Goal: Transaction & Acquisition: Download file/media

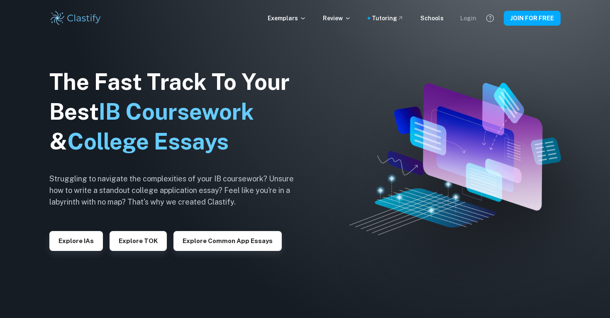
click at [472, 18] on div "Login" at bounding box center [468, 18] width 16 height 9
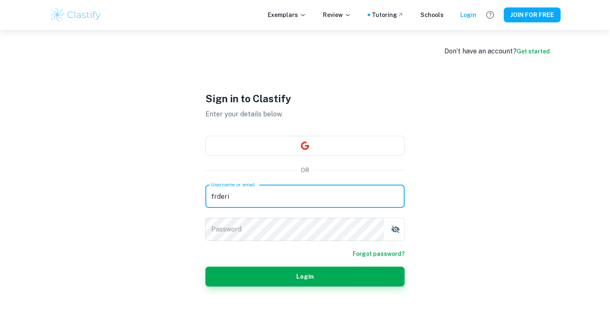
type input "frderiu"
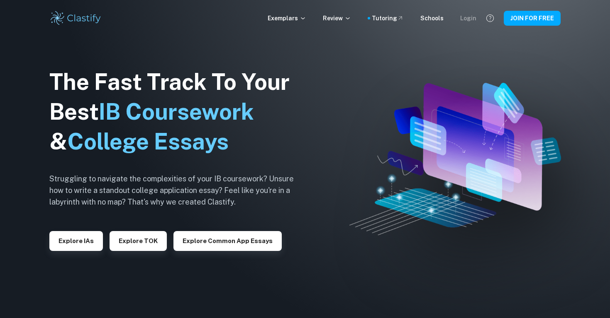
click at [474, 19] on div "Login" at bounding box center [468, 18] width 16 height 9
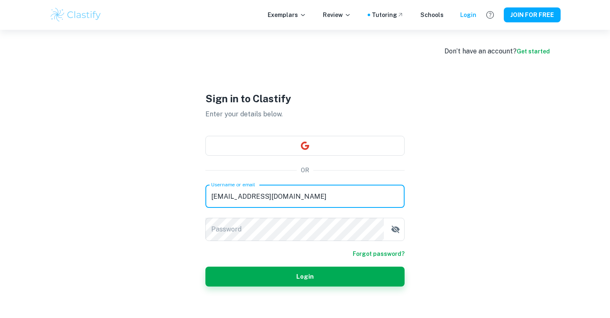
type input "[EMAIL_ADDRESS][DOMAIN_NAME]"
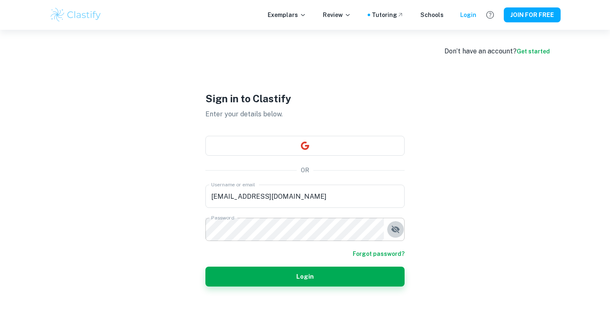
click at [398, 229] on icon "button" at bounding box center [395, 229] width 8 height 7
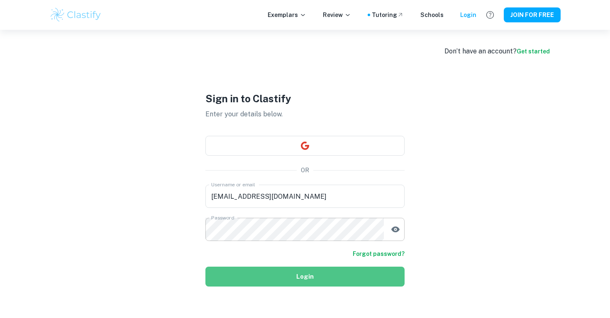
click at [368, 278] on button "Login" at bounding box center [304, 277] width 199 height 20
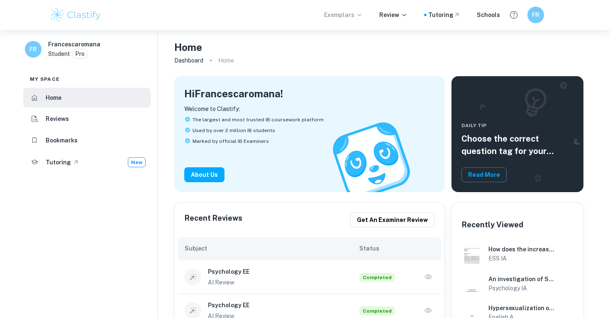
click at [348, 16] on p "Exemplars" at bounding box center [343, 14] width 39 height 9
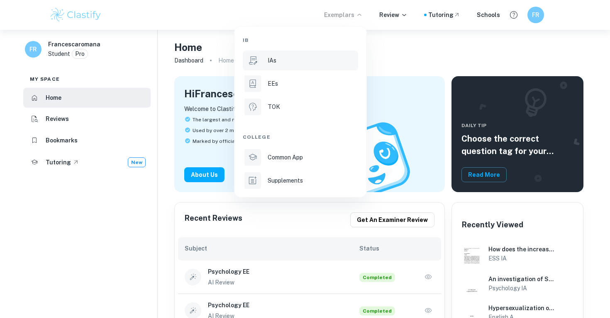
click at [309, 57] on div "IAs" at bounding box center [311, 60] width 89 height 9
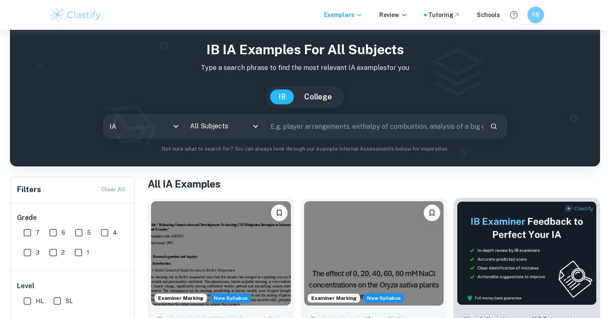
scroll to position [68, 0]
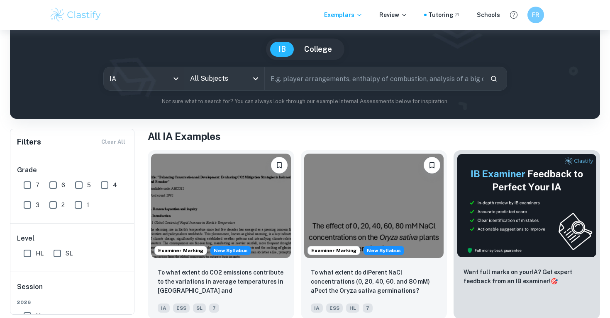
click at [30, 187] on input "7" at bounding box center [27, 185] width 17 height 17
checkbox input "true"
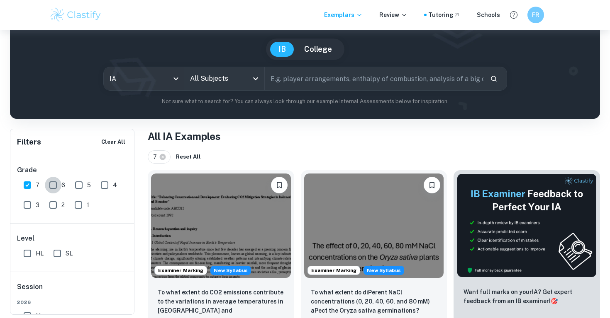
click at [52, 187] on input "6" at bounding box center [53, 185] width 17 height 17
checkbox input "true"
click at [28, 251] on input "HL" at bounding box center [27, 253] width 17 height 17
checkbox input "true"
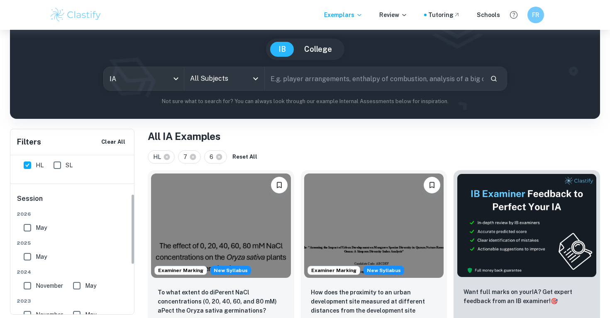
scroll to position [87, 0]
click at [30, 260] on input "May" at bounding box center [27, 258] width 17 height 17
checkbox input "true"
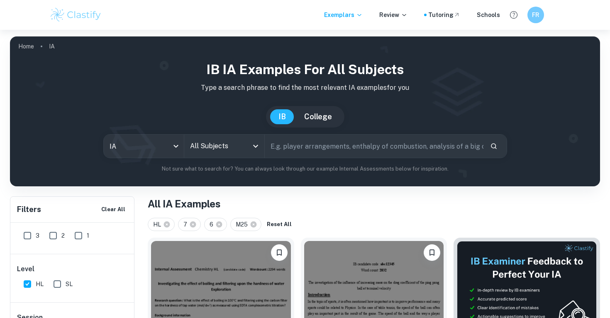
scroll to position [0, 0]
click at [255, 150] on icon "Open" at bounding box center [255, 146] width 10 height 10
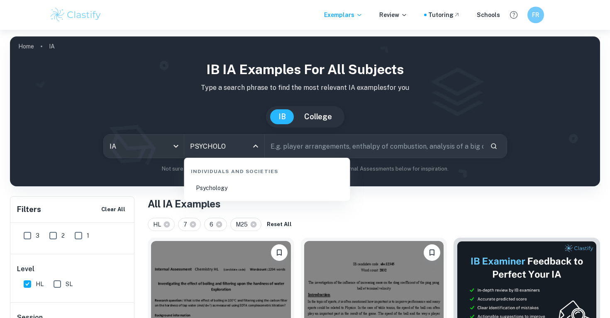
click at [236, 190] on li "Psychology" at bounding box center [266, 188] width 159 height 19
type input "Psychology"
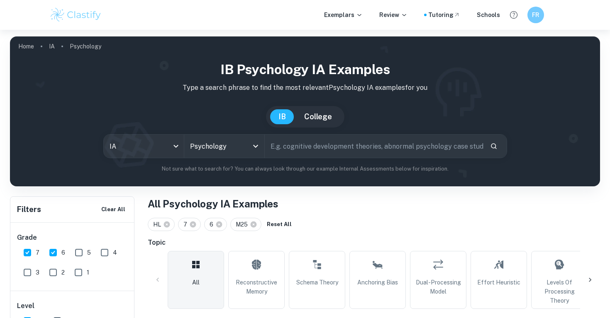
click at [289, 152] on input "text" at bounding box center [374, 146] width 219 height 23
click at [493, 149] on icon "Search" at bounding box center [493, 146] width 7 height 7
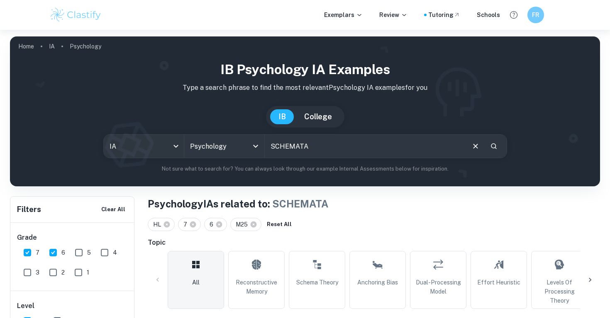
click at [389, 145] on input "SCHEMATA" at bounding box center [364, 146] width 199 height 23
type input "S"
type input "schema theory"
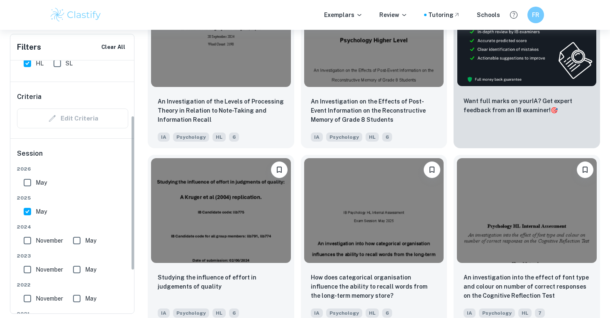
scroll to position [106, 0]
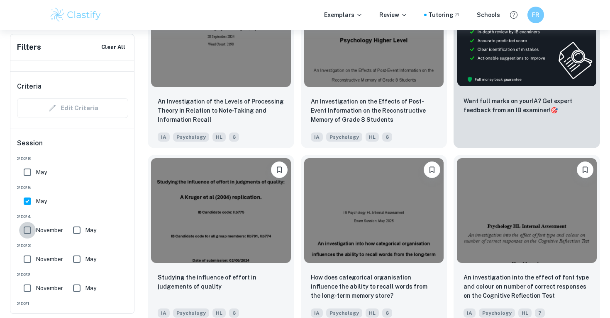
click at [30, 232] on input "November" at bounding box center [27, 230] width 17 height 17
checkbox input "true"
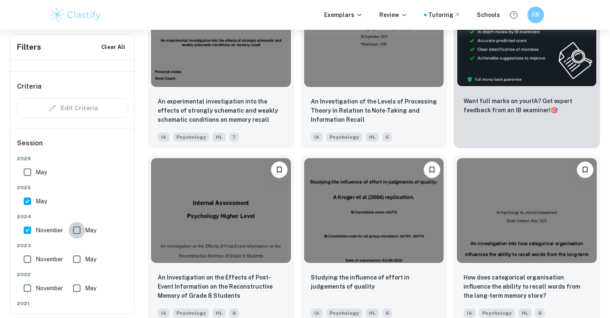
click at [79, 231] on input "May" at bounding box center [76, 230] width 17 height 17
checkbox input "true"
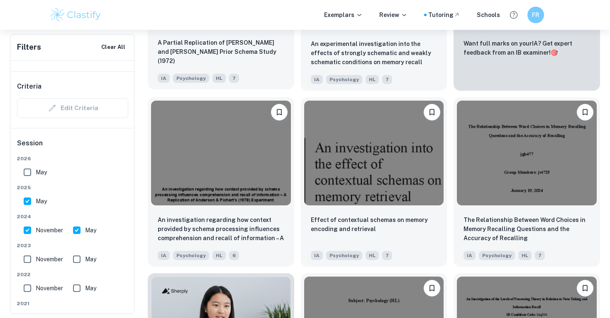
scroll to position [406, 0]
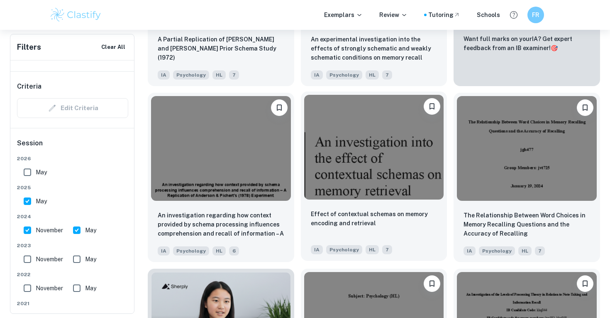
click at [351, 146] on img at bounding box center [374, 147] width 140 height 104
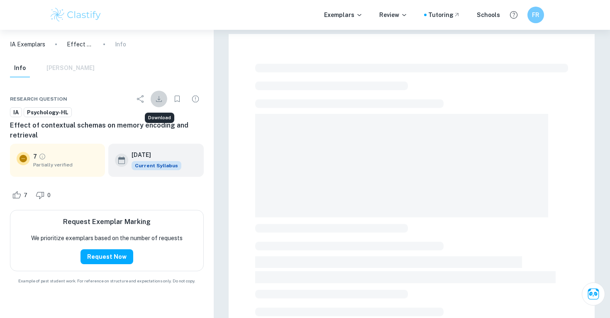
click at [160, 99] on icon "Download" at bounding box center [159, 99] width 6 height 6
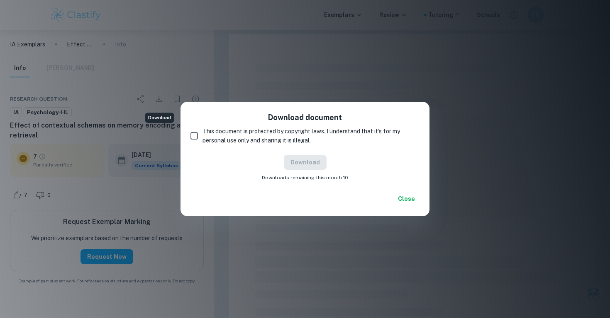
click at [195, 138] on input "This document is protected by copyright laws. I understand that it's for my per…" at bounding box center [194, 136] width 17 height 17
checkbox input "true"
click at [293, 163] on button "Download" at bounding box center [305, 162] width 43 height 15
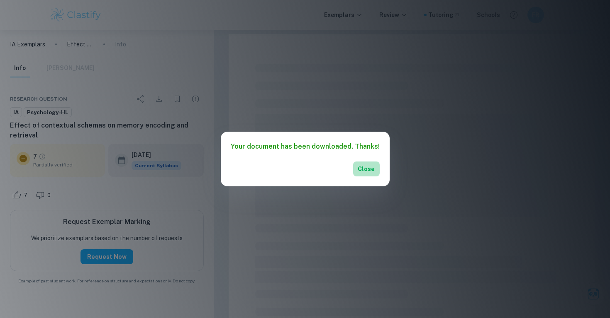
click at [367, 170] on button "Close" at bounding box center [366, 169] width 27 height 15
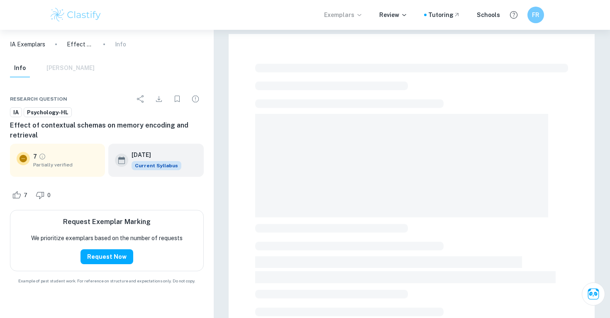
click at [343, 13] on p "Exemplars" at bounding box center [343, 14] width 39 height 9
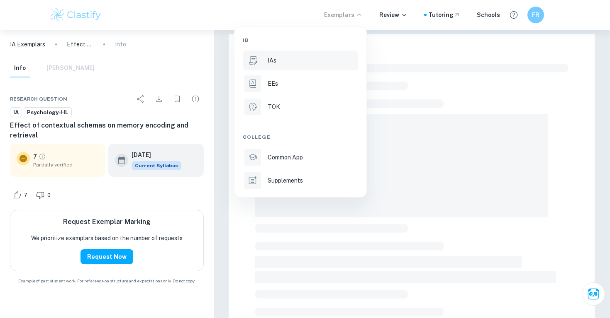
click at [322, 63] on div "IAs" at bounding box center [311, 60] width 89 height 9
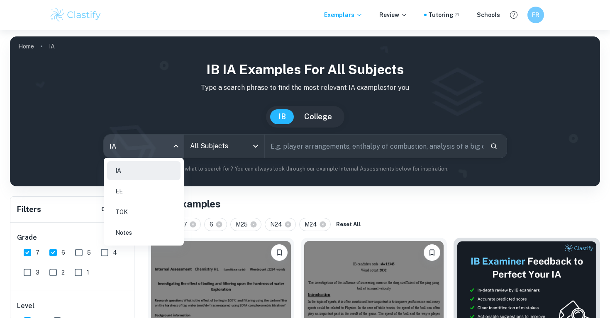
click at [174, 151] on body "We value your privacy We use cookies to enhance your browsing experience, serve…" at bounding box center [305, 189] width 610 height 318
click at [165, 171] on li "IA" at bounding box center [143, 170] width 73 height 19
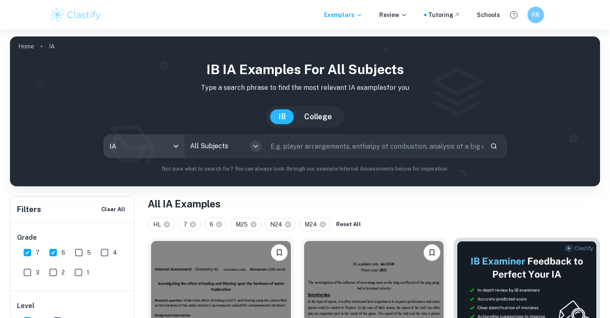
click at [256, 149] on icon "Open" at bounding box center [255, 146] width 10 height 10
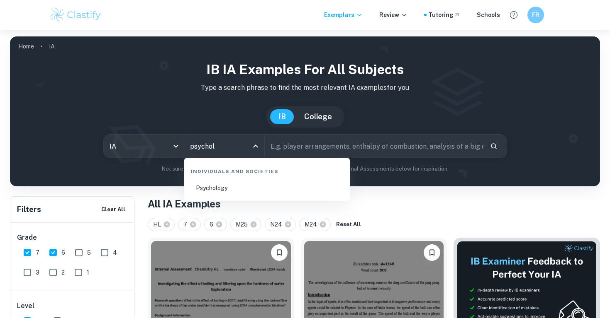
type input "psycholo"
click at [239, 187] on li "Psychology" at bounding box center [266, 188] width 159 height 19
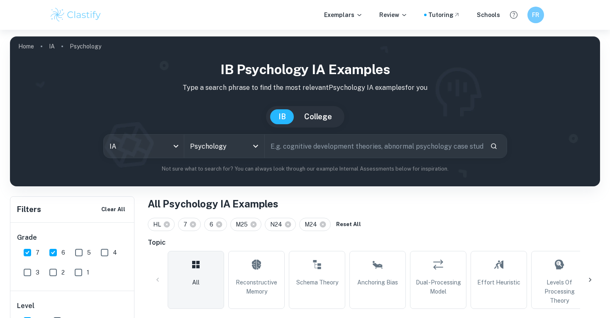
click at [289, 150] on input "text" at bounding box center [374, 146] width 219 height 23
type input "schema theory [PERSON_NAME] and [PERSON_NAME]"
click at [492, 144] on icon "Search" at bounding box center [494, 146] width 6 height 6
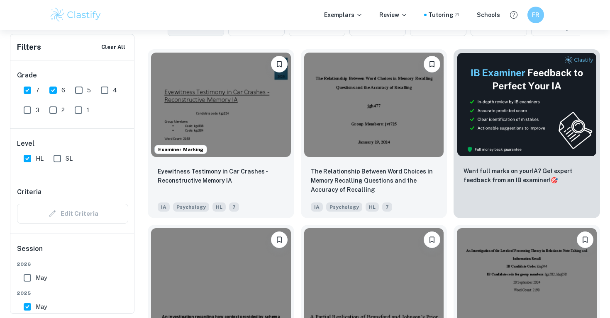
scroll to position [275, 0]
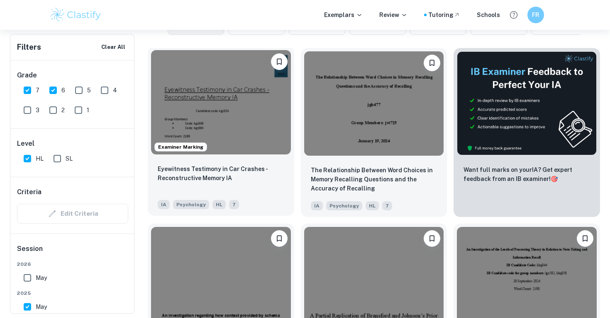
click at [230, 112] on img at bounding box center [221, 102] width 140 height 104
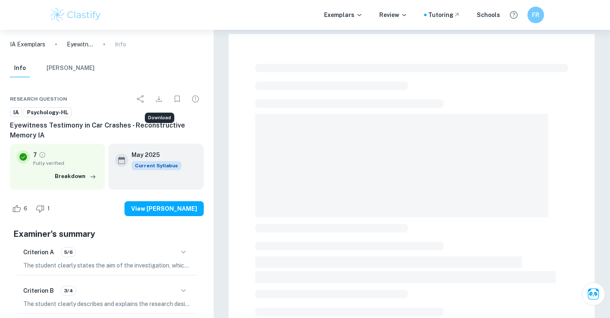
click at [159, 98] on icon "Download" at bounding box center [159, 99] width 6 height 6
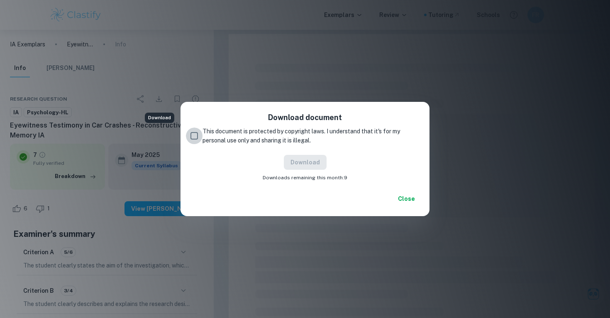
click at [194, 135] on input "This document is protected by copyright laws. I understand that it's for my per…" at bounding box center [194, 136] width 17 height 17
checkbox input "true"
click at [316, 165] on button "Download" at bounding box center [305, 162] width 43 height 15
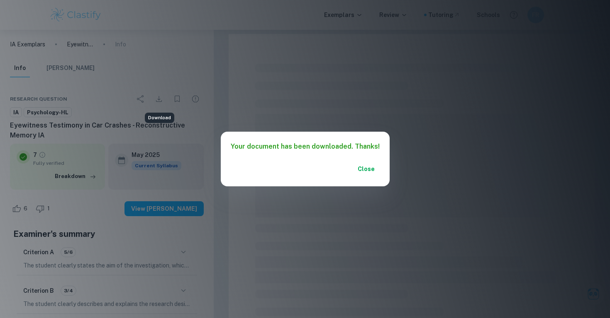
drag, startPoint x: 549, startPoint y: 317, endPoint x: 375, endPoint y: 32, distance: 334.4
click at [375, 32] on div "Your document has been downloaded. Thanks! Close" at bounding box center [305, 159] width 610 height 318
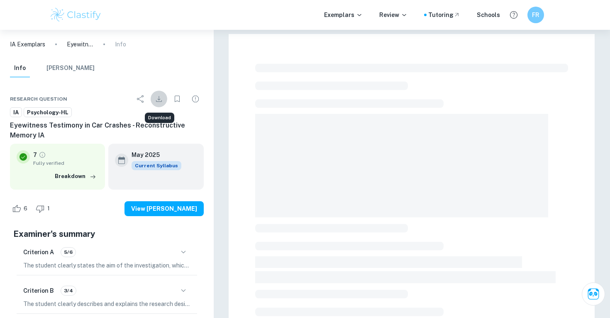
click at [162, 99] on icon "Download" at bounding box center [159, 99] width 10 height 10
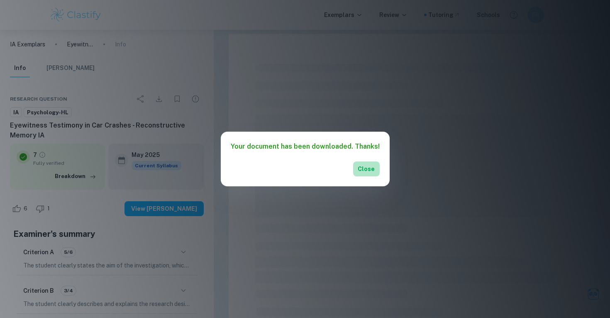
click at [367, 172] on button "Close" at bounding box center [366, 169] width 27 height 15
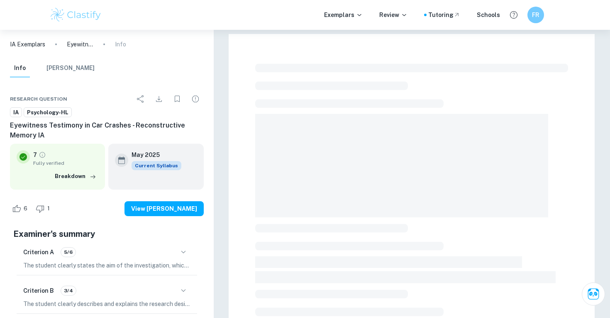
click at [444, 295] on div at bounding box center [411, 303] width 313 height 485
click at [170, 209] on button "View [PERSON_NAME]" at bounding box center [163, 209] width 79 height 15
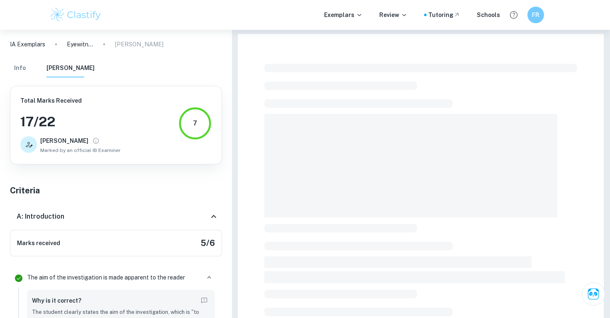
click at [336, 168] on span at bounding box center [410, 166] width 293 height 104
click at [209, 280] on icon "button" at bounding box center [208, 277] width 7 height 7
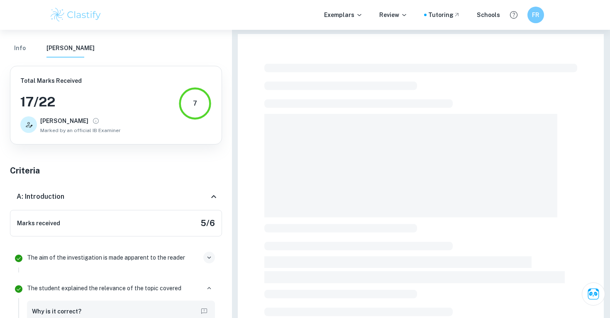
click at [23, 49] on button "Info" at bounding box center [20, 48] width 20 height 18
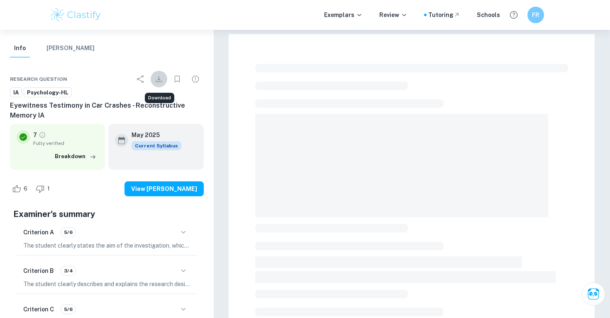
click at [161, 80] on icon "Download" at bounding box center [159, 79] width 6 height 6
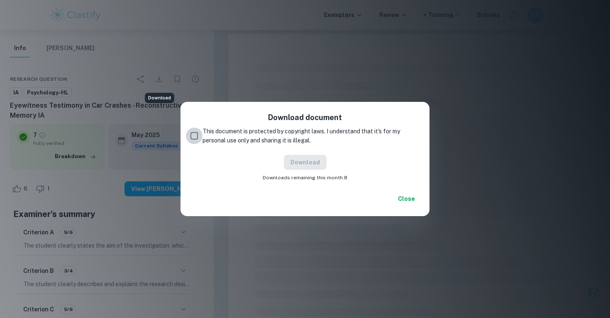
click at [192, 139] on input "This document is protected by copyright laws. I understand that it's for my per…" at bounding box center [194, 136] width 17 height 17
checkbox input "true"
click at [294, 167] on button "Download" at bounding box center [305, 162] width 43 height 15
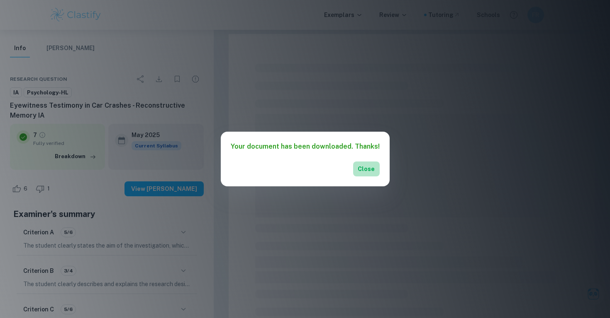
click at [365, 167] on button "Close" at bounding box center [366, 169] width 27 height 15
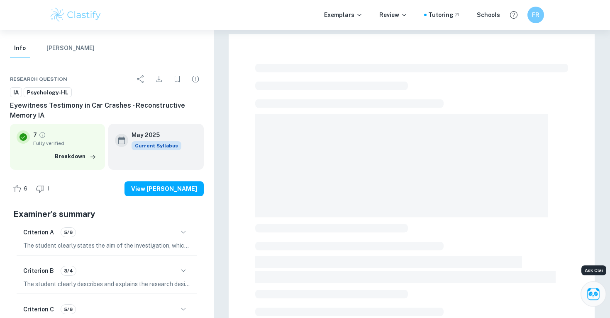
click at [591, 291] on icon "Ask Clai" at bounding box center [593, 294] width 15 height 15
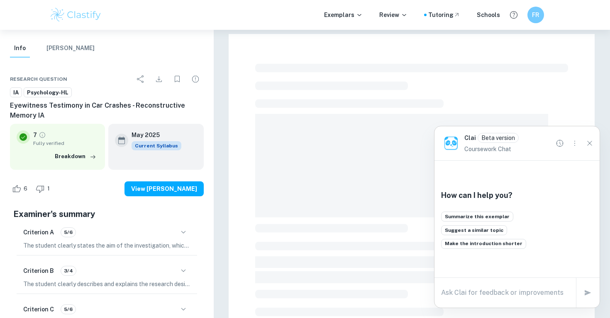
click at [588, 145] on icon "Close" at bounding box center [589, 143] width 9 height 9
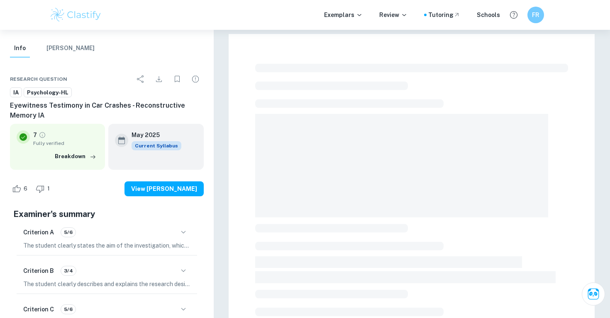
click at [376, 40] on div at bounding box center [411, 293] width 366 height 518
